Goal: Feedback & Contribution: Contribute content

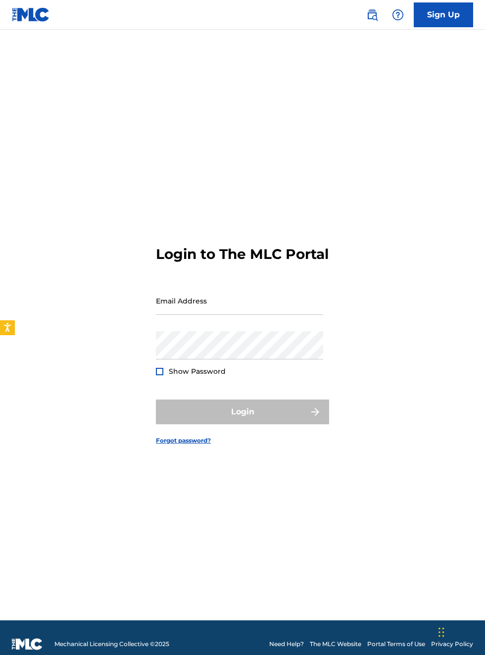
click at [178, 315] on input "Email Address" at bounding box center [239, 301] width 167 height 28
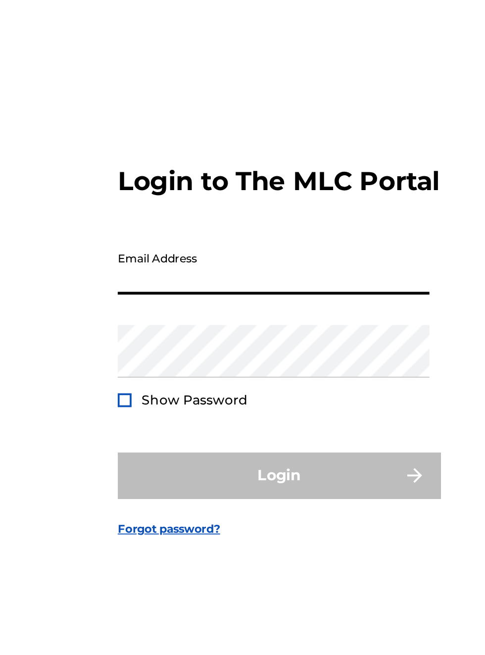
type input "[EMAIL_ADDRESS][DOMAIN_NAME]"
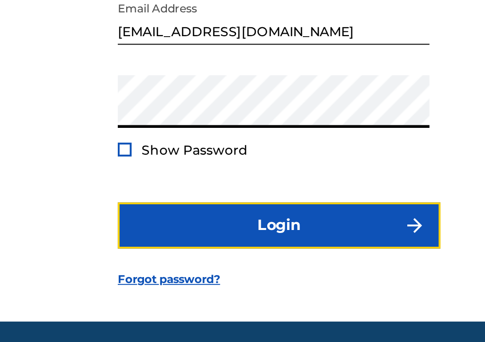
click at [271, 268] on button "Login" at bounding box center [242, 255] width 173 height 25
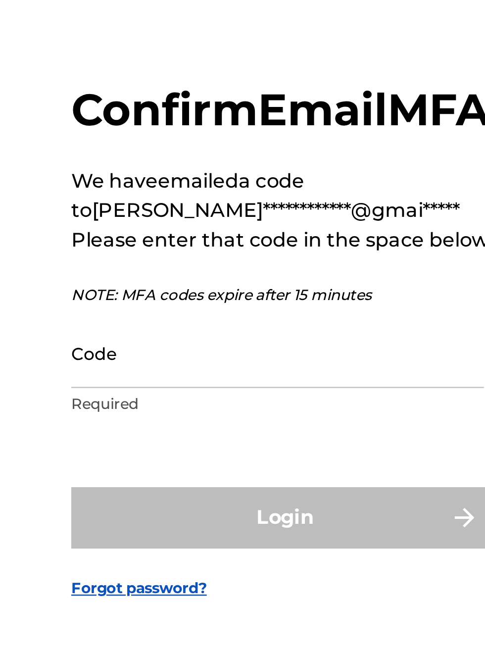
click at [191, 364] on input "Code" at bounding box center [239, 350] width 167 height 28
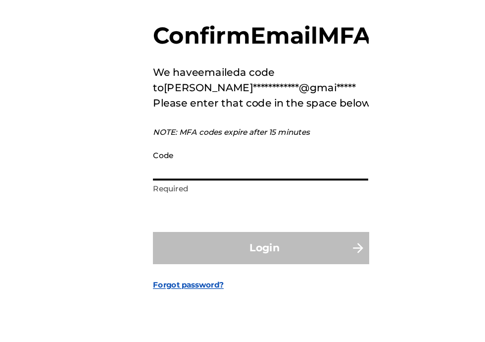
scroll to position [24, 0]
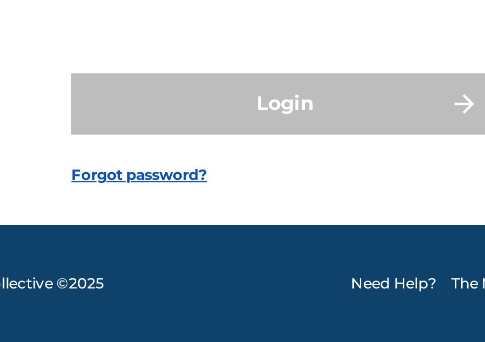
click at [256, 250] on form "**********" at bounding box center [242, 165] width 173 height 257
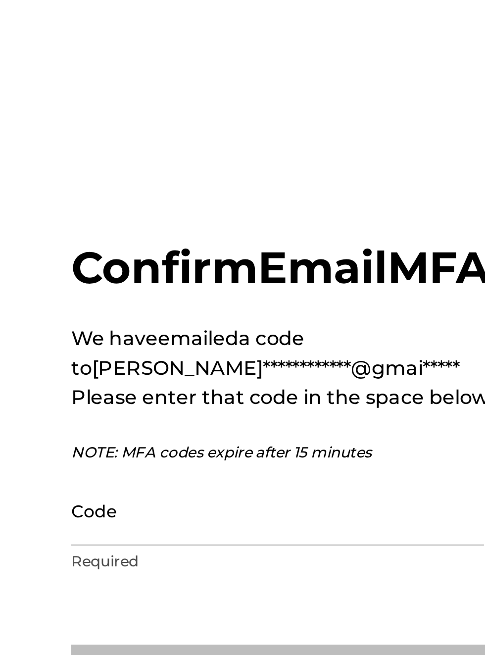
scroll to position [12, 0]
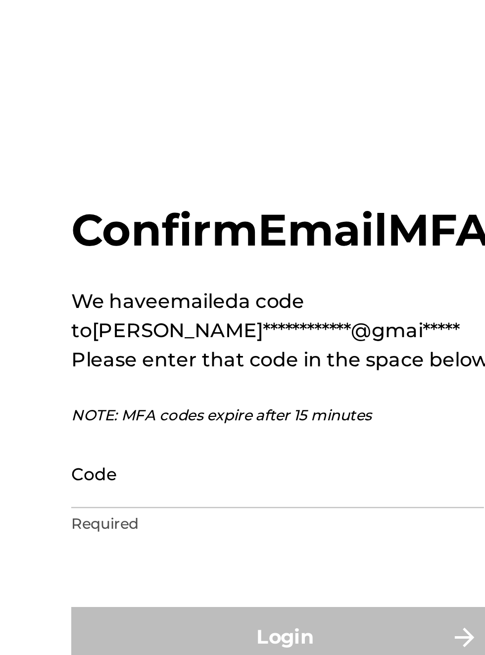
click at [188, 352] on input "Code" at bounding box center [239, 338] width 167 height 28
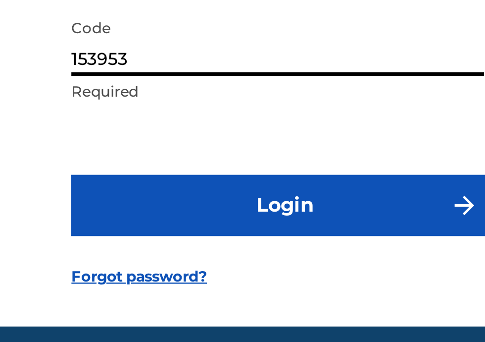
type input "153953"
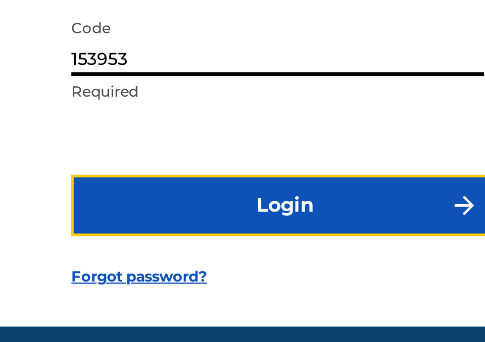
click at [251, 263] on button "Login" at bounding box center [242, 250] width 173 height 25
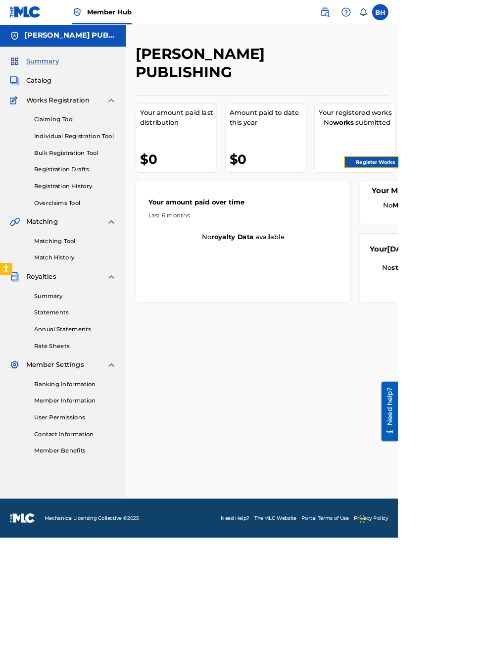
click at [476, 197] on link "Register Works" at bounding box center [457, 197] width 76 height 15
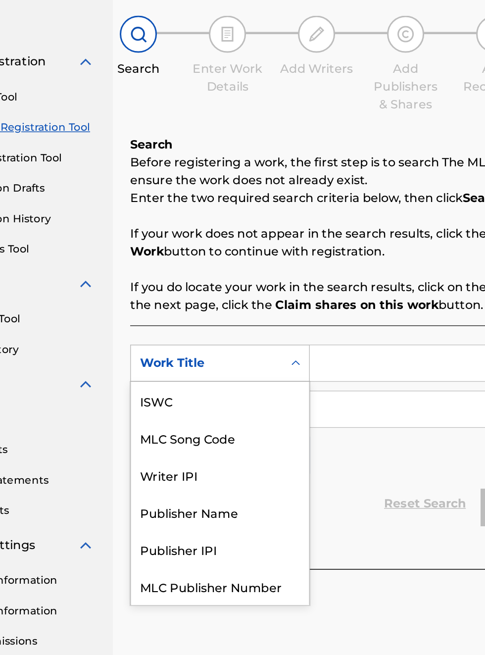
scroll to position [25, 0]
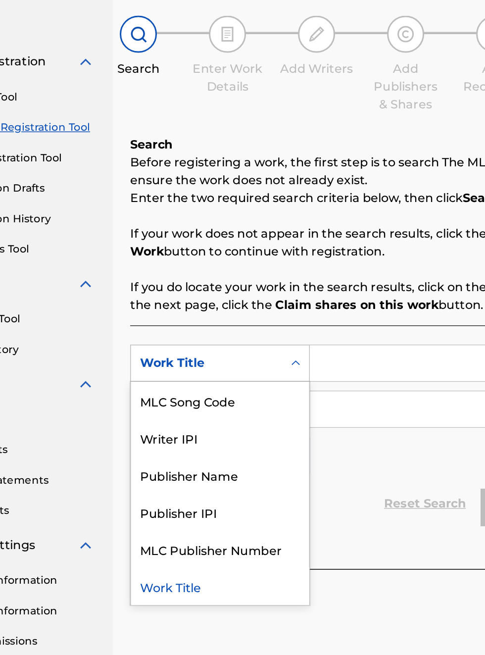
click at [213, 426] on div "Publisher IPI" at bounding box center [225, 422] width 119 height 25
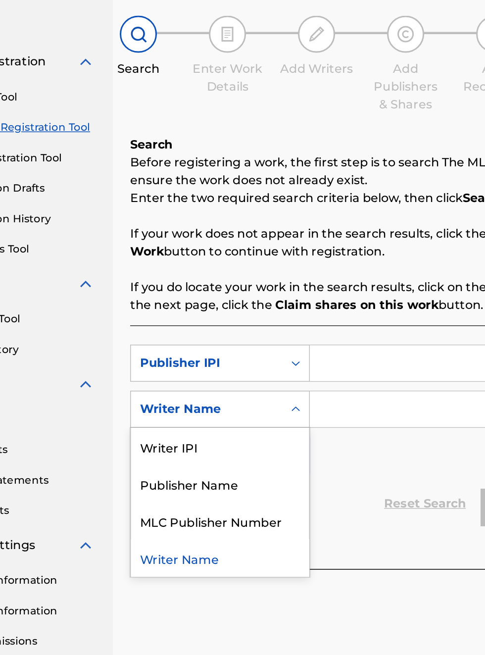
click at [230, 406] on div "Publisher Name" at bounding box center [225, 403] width 119 height 25
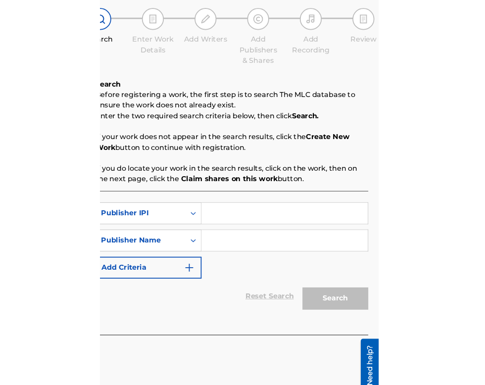
scroll to position [82, 170]
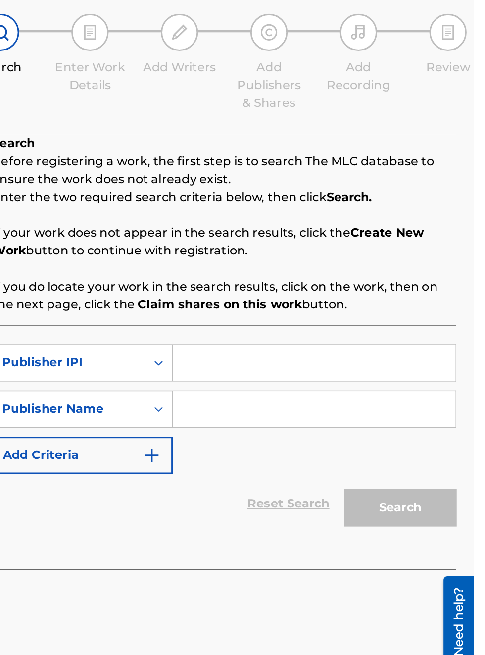
click at [315, 327] on input "Search Form" at bounding box center [379, 323] width 188 height 24
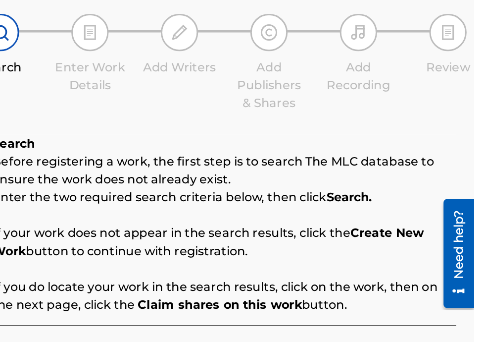
type input "00340604990"
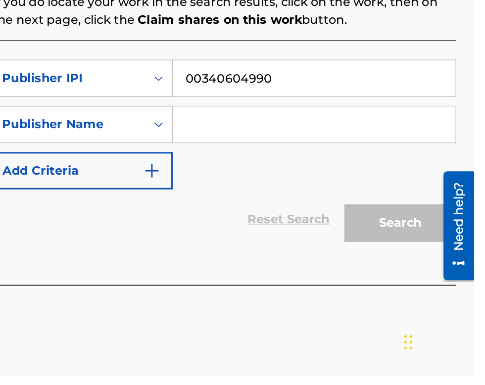
scroll to position [137, 0]
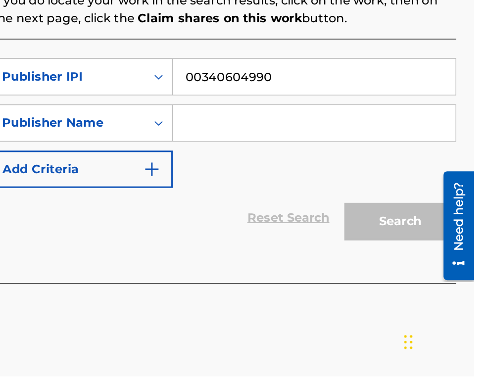
click at [322, 220] on input "Search Form" at bounding box center [379, 217] width 188 height 24
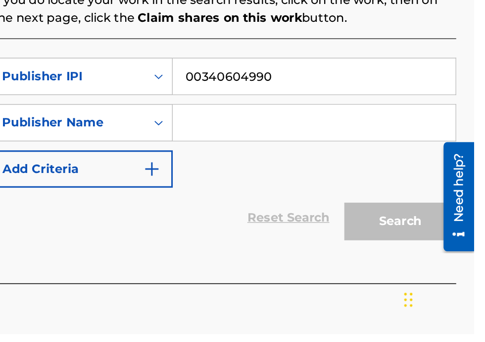
scroll to position [120, 170]
click at [319, 206] on input "Search Form" at bounding box center [379, 202] width 188 height 24
click at [322, 210] on input "Search Form" at bounding box center [379, 202] width 188 height 24
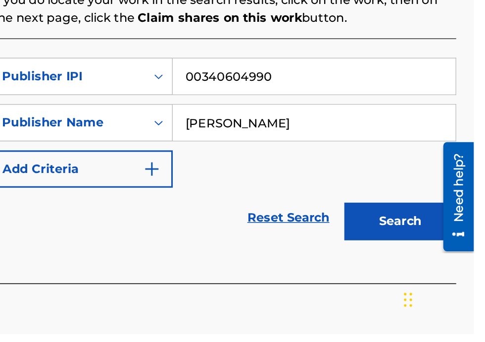
type input "[PERSON_NAME]"
click at [449, 266] on button "Search" at bounding box center [436, 266] width 74 height 25
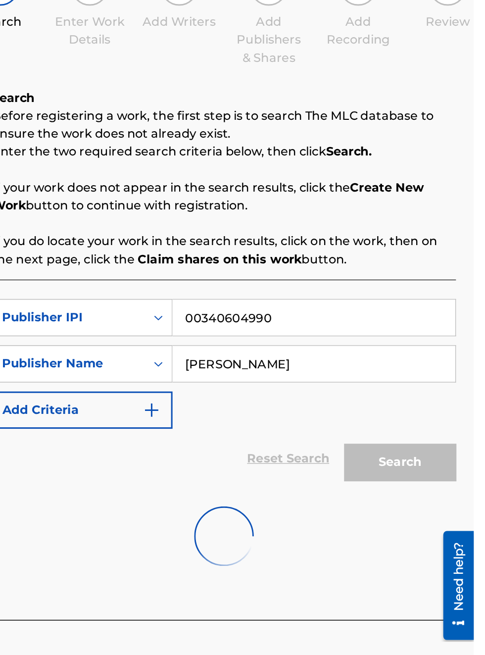
scroll to position [112, 170]
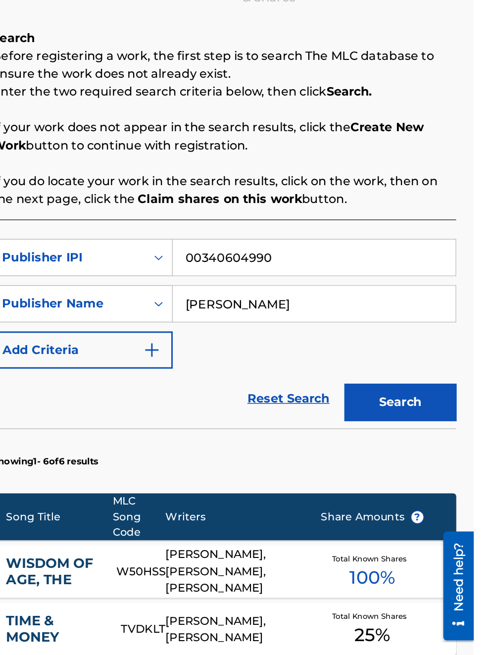
click at [475, 249] on div "Register Work Search Enter Work Details Add Writers Add Publishers & Shares Add…" at bounding box center [319, 417] width 332 height 806
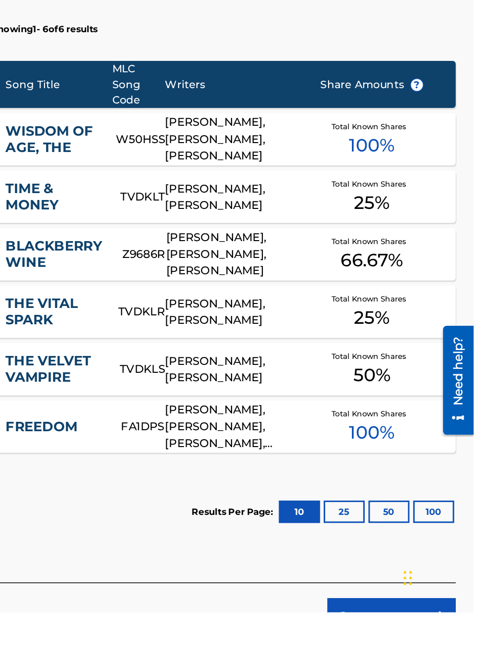
scroll to position [248, 171]
click at [447, 331] on div "Need help?" at bounding box center [449, 362] width 20 height 72
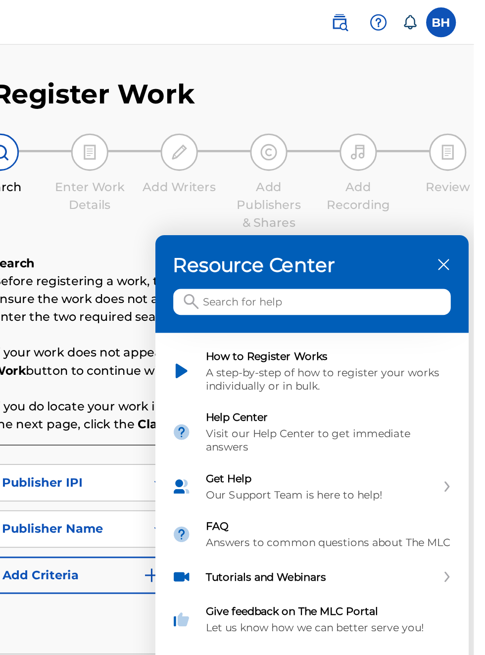
scroll to position [0, 0]
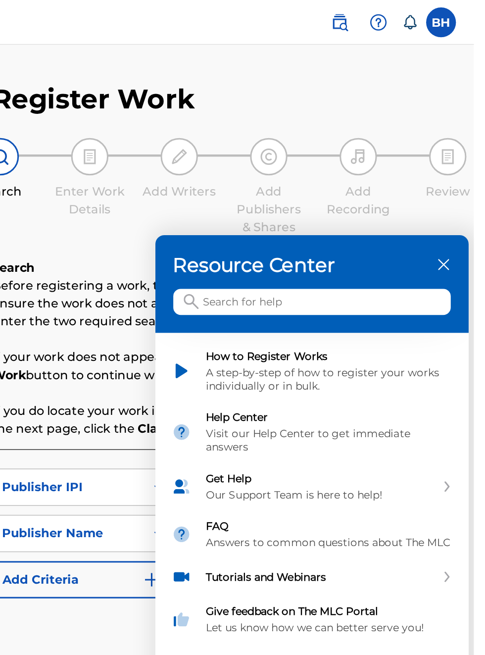
click at [225, 191] on div "Resource Center" at bounding box center [121, 188] width 208 height 65
click at [213, 181] on h3 "Resource Center" at bounding box center [121, 176] width 184 height 16
click at [213, 181] on div "close resource center" at bounding box center [207, 175] width 9 height 9
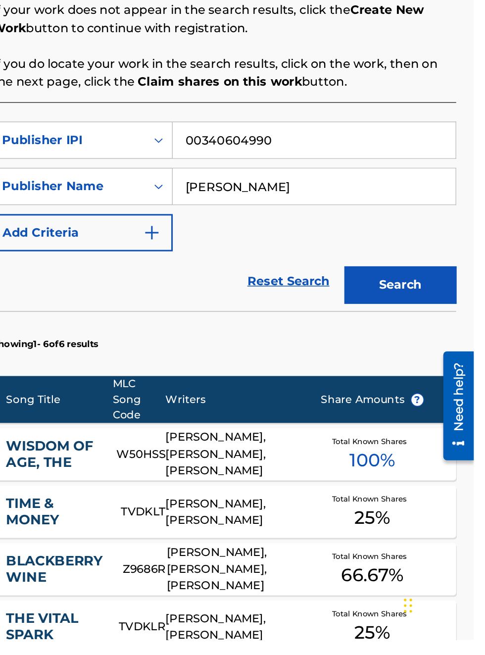
scroll to position [230, 170]
click at [469, 417] on button "Search" at bounding box center [436, 419] width 74 height 25
click at [442, 425] on div "Search" at bounding box center [433, 417] width 79 height 40
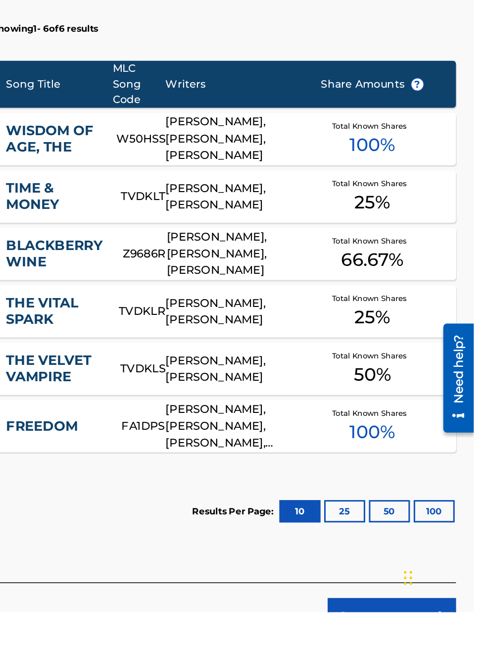
scroll to position [0, 0]
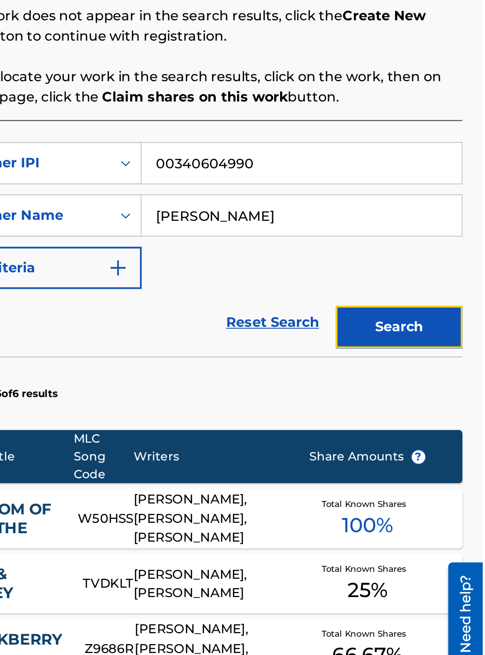
click at [446, 325] on button "Search" at bounding box center [436, 325] width 74 height 25
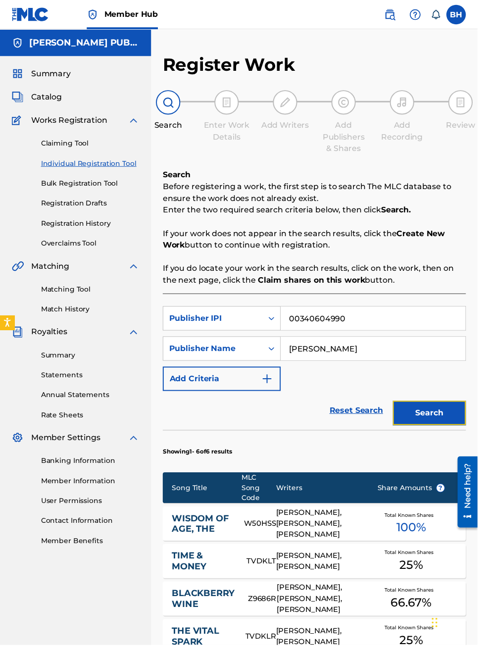
click at [447, 421] on button "Search" at bounding box center [436, 419] width 74 height 25
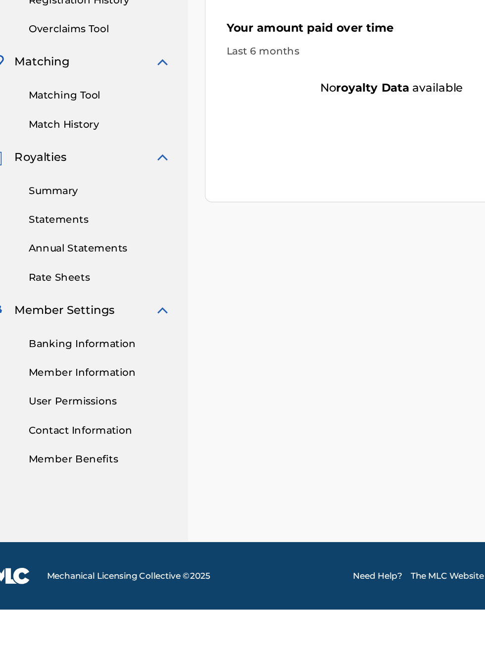
scroll to position [227, 21]
click at [104, 471] on link "Banking Information" at bounding box center [92, 468] width 100 height 10
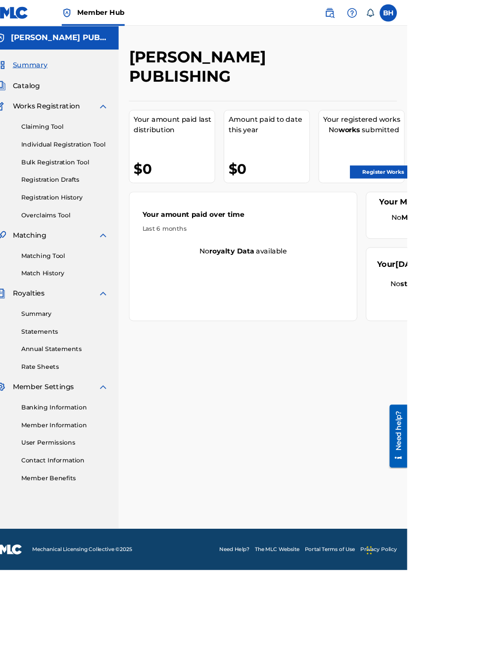
scroll to position [0, 17]
click at [469, 196] on link "Register Works" at bounding box center [457, 197] width 76 height 15
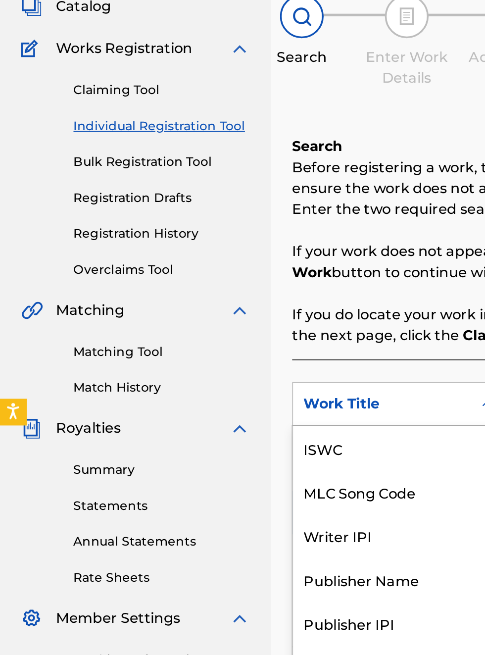
scroll to position [25, 0]
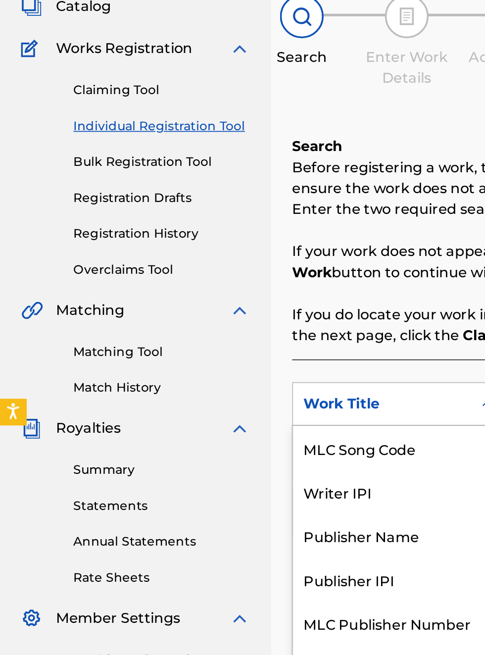
click at [209, 415] on div "Publisher IPI" at bounding box center [225, 422] width 119 height 25
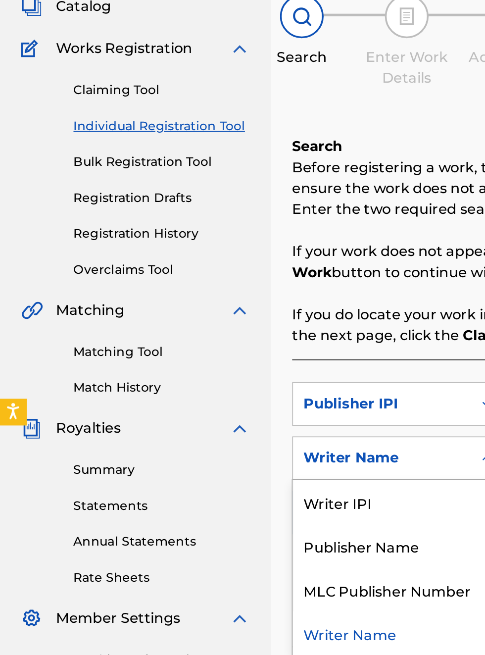
click at [231, 396] on div "Publisher Name" at bounding box center [225, 403] width 119 height 25
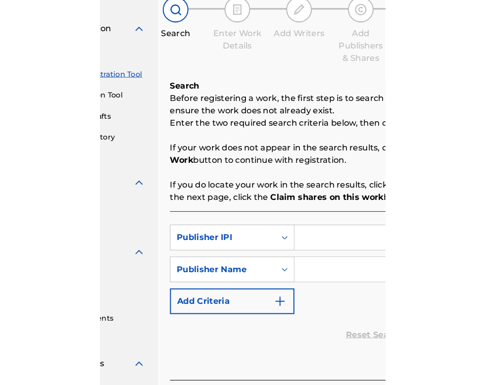
scroll to position [95, 98]
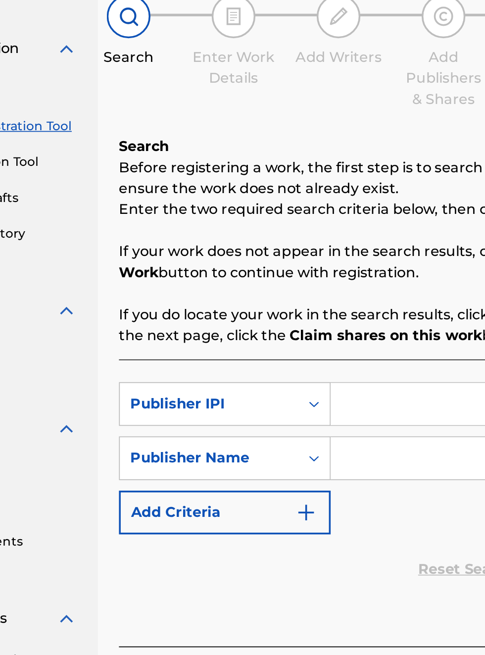
click at [318, 311] on input "Search Form" at bounding box center [379, 323] width 188 height 24
type input "00340604990"
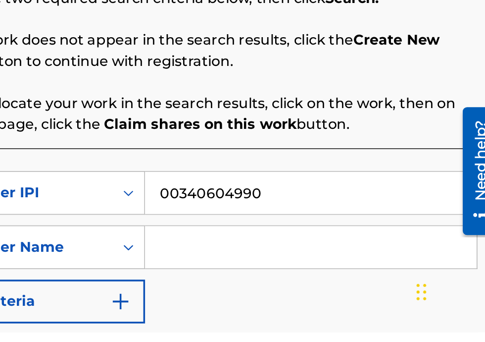
scroll to position [153, 203]
click at [325, 296] on input "Search Form" at bounding box center [379, 294] width 188 height 24
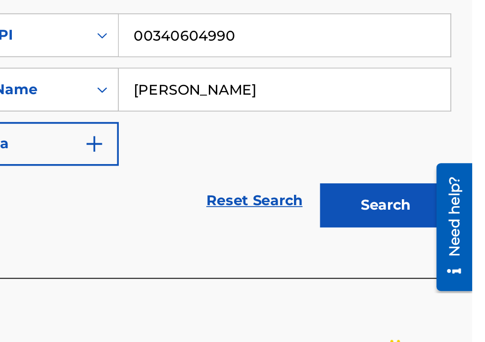
scroll to position [122, 218]
type input "[PERSON_NAME]"
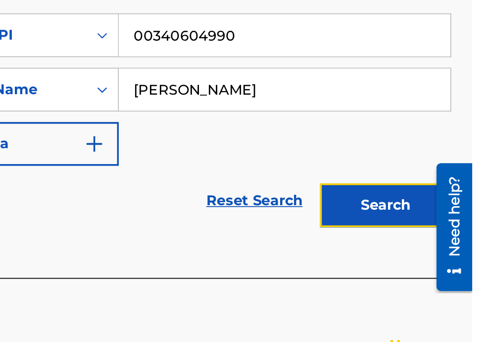
click at [442, 238] on button "Search" at bounding box center [436, 238] width 74 height 25
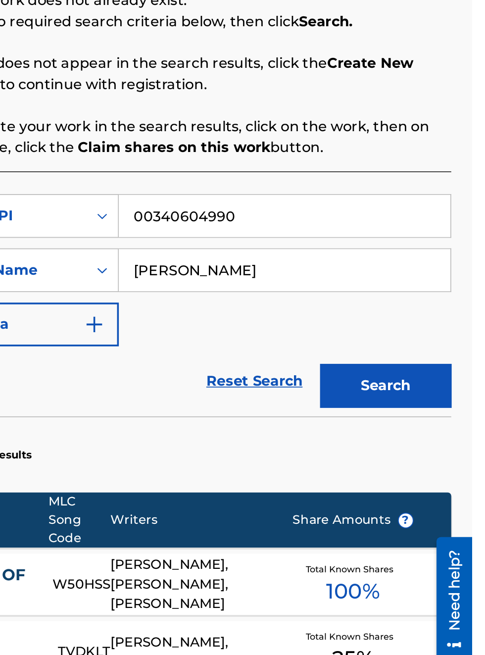
scroll to position [0, 0]
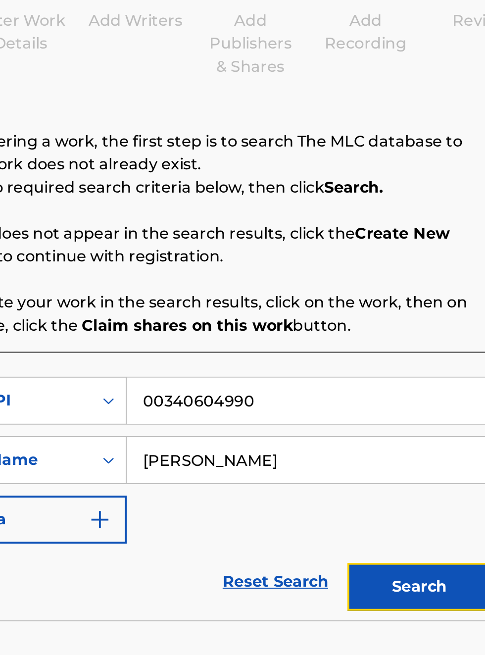
click at [434, 422] on button "Search" at bounding box center [436, 419] width 74 height 25
